Goal: Information Seeking & Learning: Learn about a topic

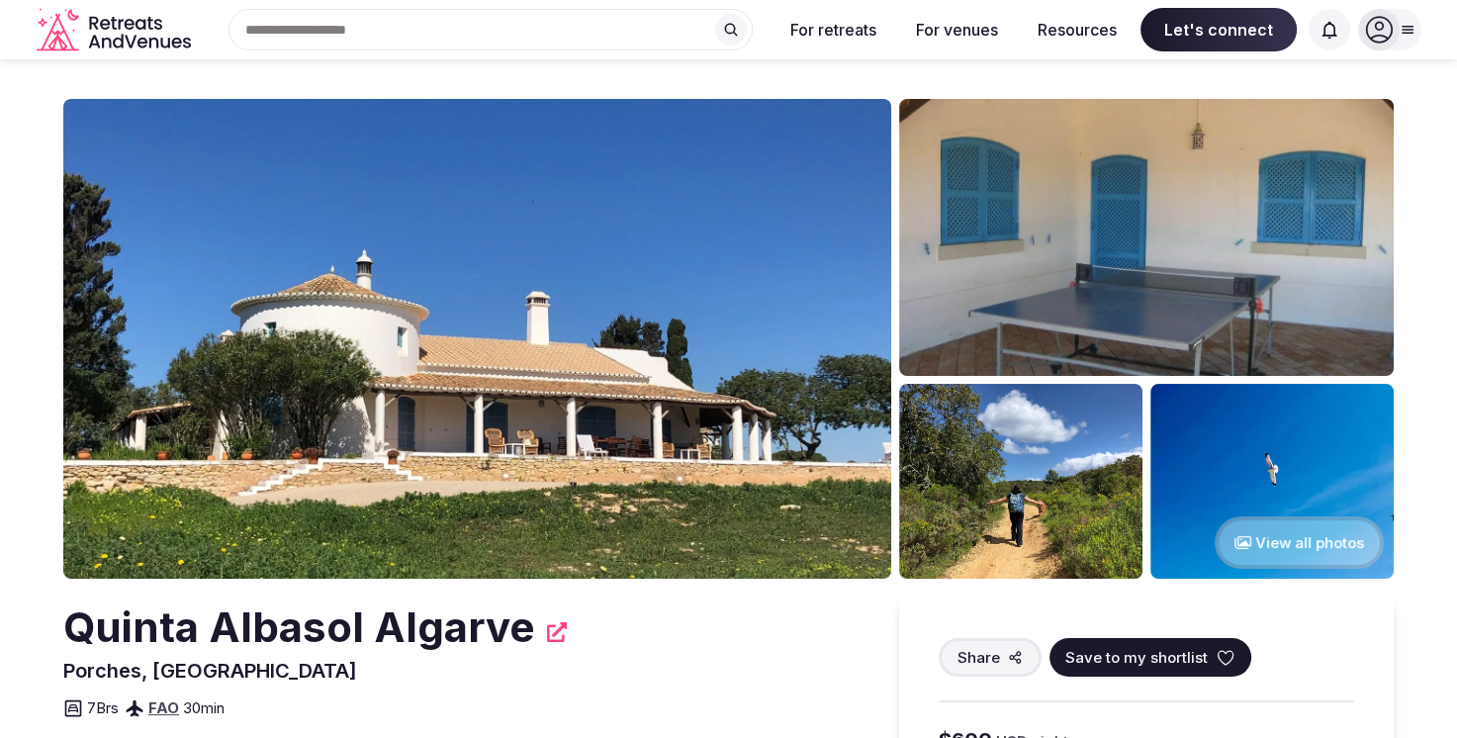
click at [524, 511] on img at bounding box center [477, 339] width 828 height 480
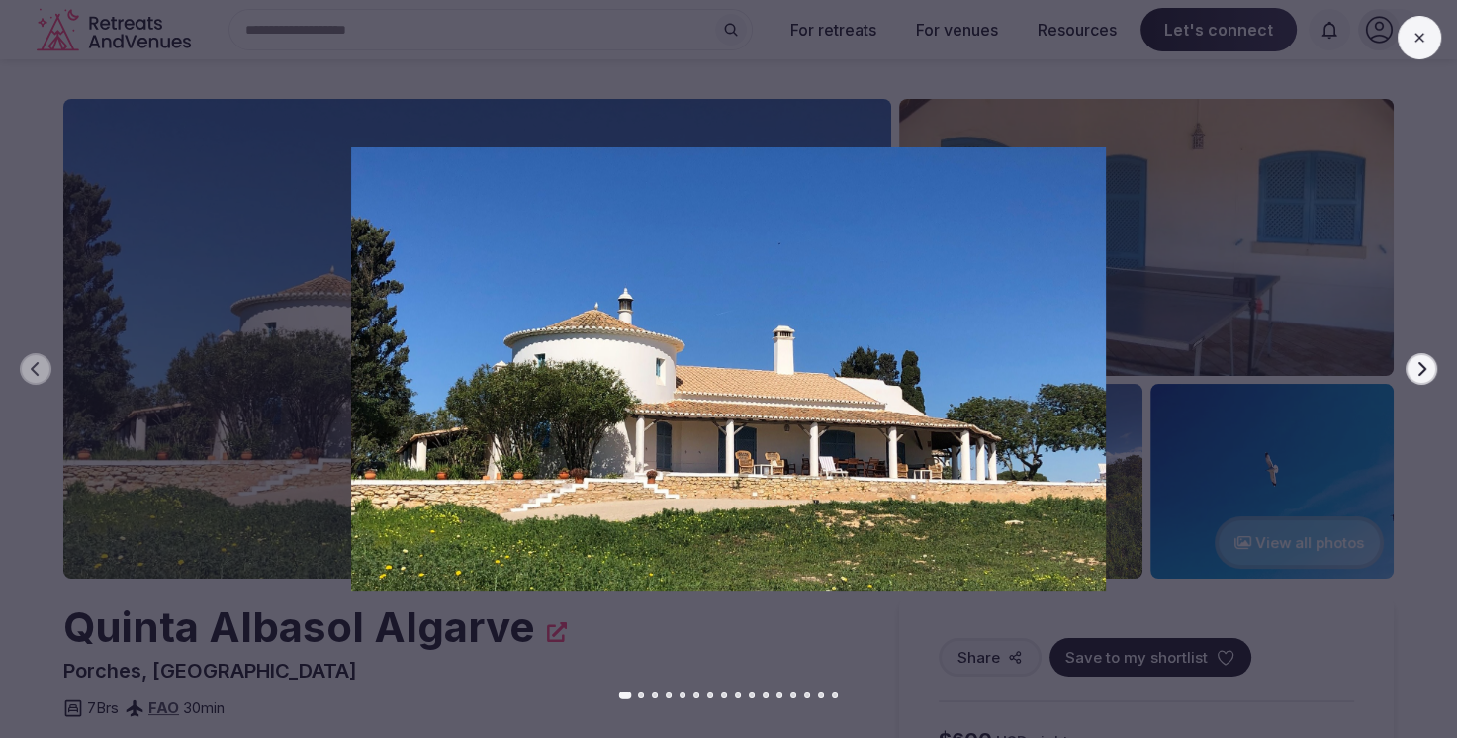
click at [524, 511] on img at bounding box center [729, 368] width 1020 height 443
